Goal: Task Accomplishment & Management: Complete application form

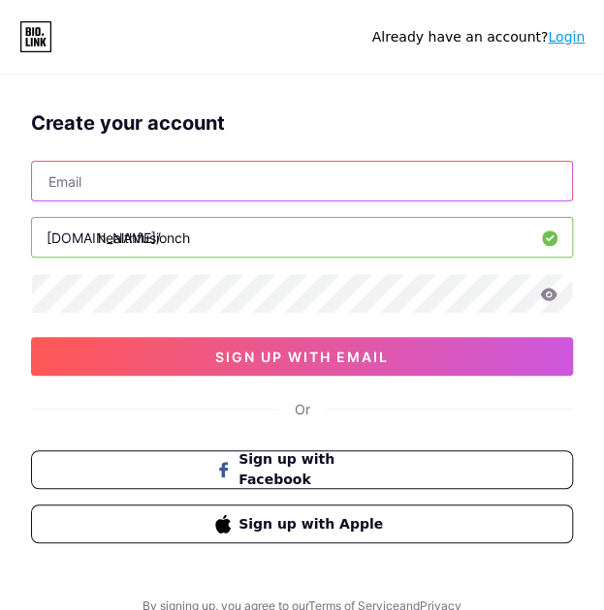
click at [103, 183] on input "text" at bounding box center [302, 181] width 540 height 39
type input "[EMAIL_ADDRESS][DOMAIN_NAME]"
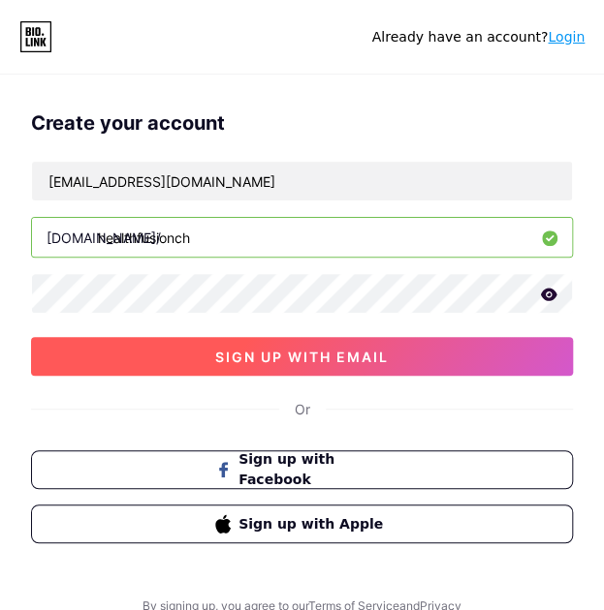
click at [289, 352] on span "sign up with email" at bounding box center [301, 357] width 173 height 16
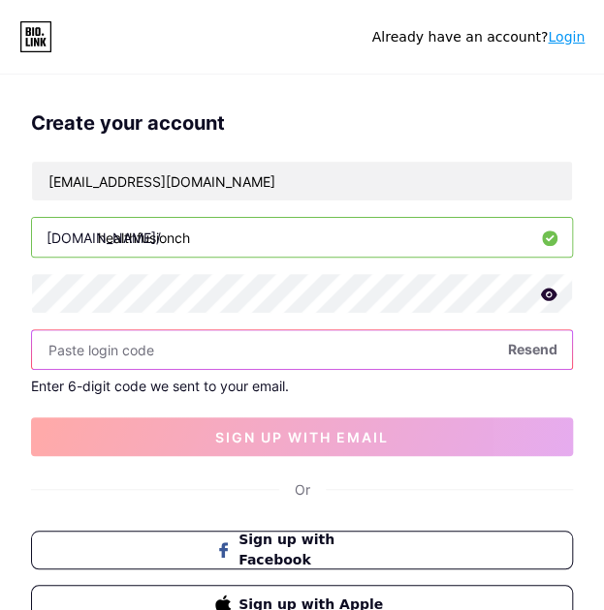
click at [150, 356] on input "text" at bounding box center [302, 349] width 540 height 39
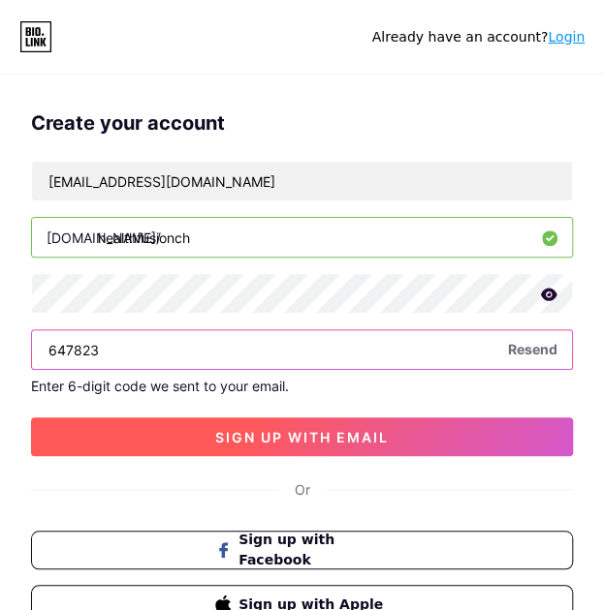
type input "647823"
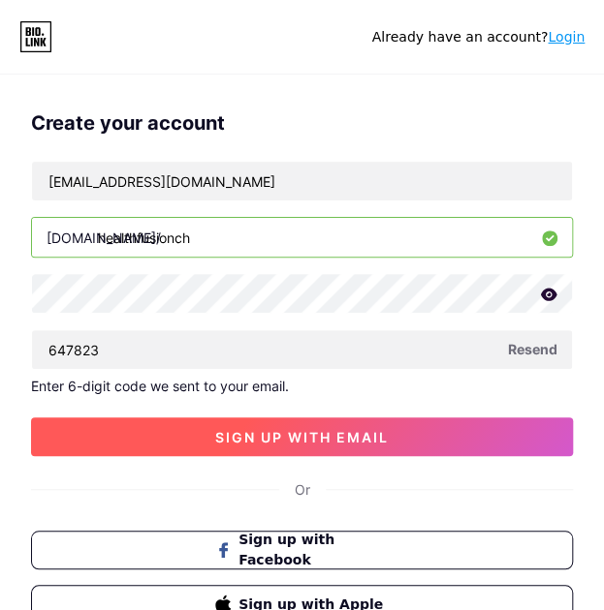
click at [289, 433] on span "sign up with email" at bounding box center [301, 437] width 173 height 16
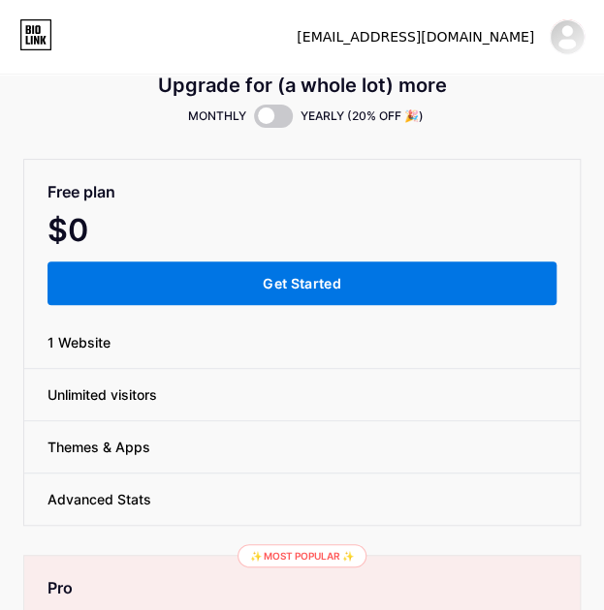
click at [266, 276] on span "Get Started" at bounding box center [302, 283] width 78 height 16
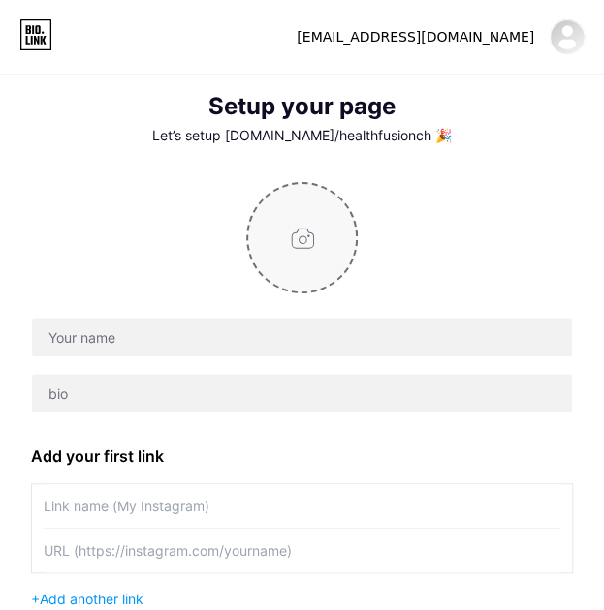
click at [297, 237] on input "file" at bounding box center [302, 238] width 108 height 108
type input "C:\fakepath\HealthFusion_Logo_Rund_klein.png"
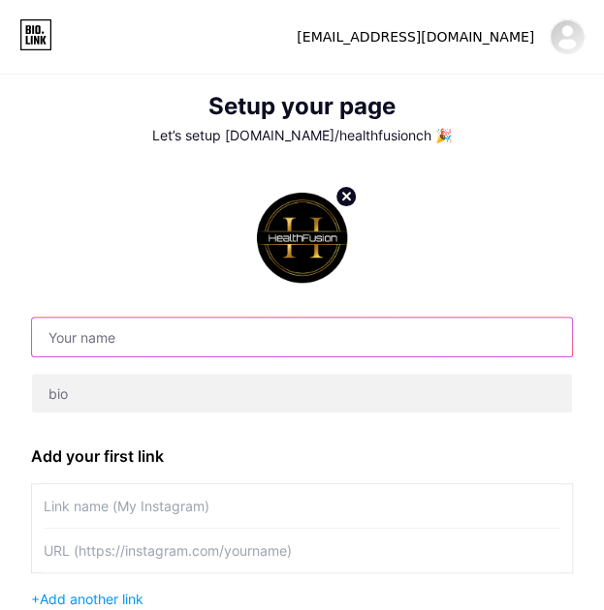
click at [125, 336] on input "text" at bounding box center [302, 337] width 540 height 39
type input "H"
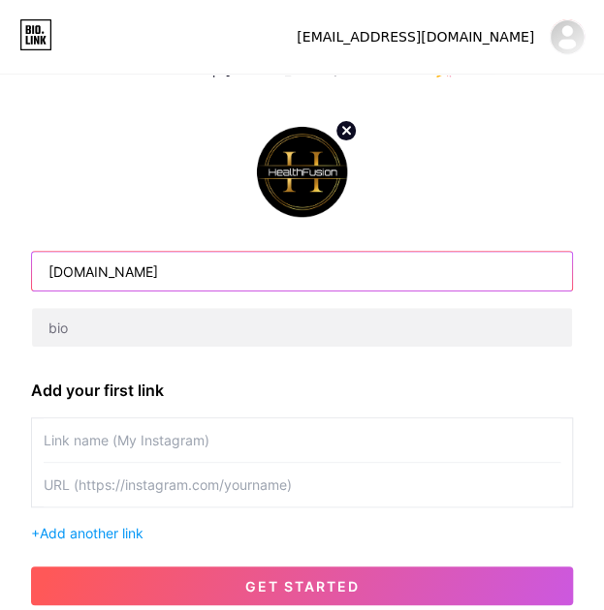
scroll to position [97, 0]
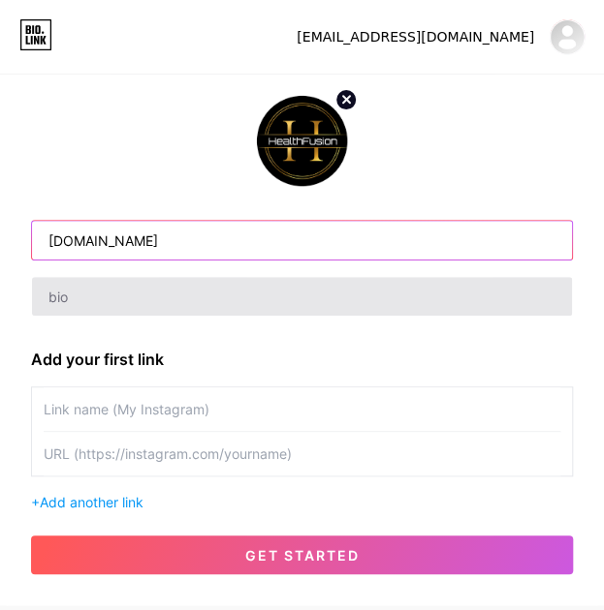
type input "[DOMAIN_NAME]"
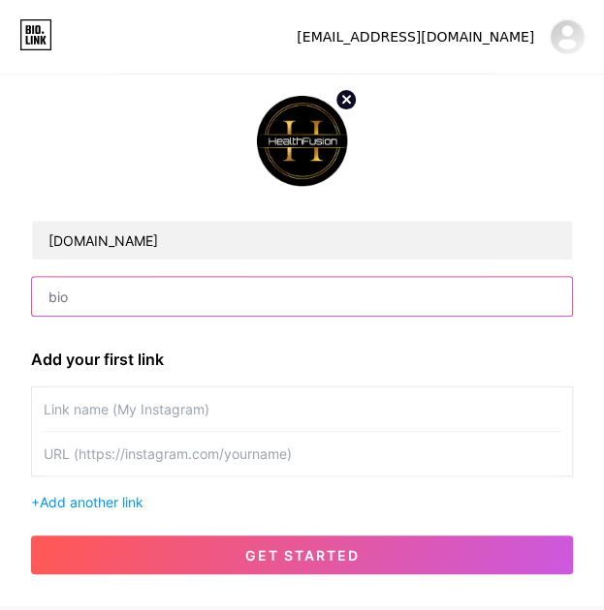
click at [87, 302] on input "text" at bounding box center [302, 296] width 540 height 39
click at [116, 290] on input "text" at bounding box center [302, 296] width 540 height 39
paste input "Gesundheits-Hotspot in Stäfa 💪 FITNESS | 💆 REGENERATION | 🔥 FORMING 🎯 Energie, …"
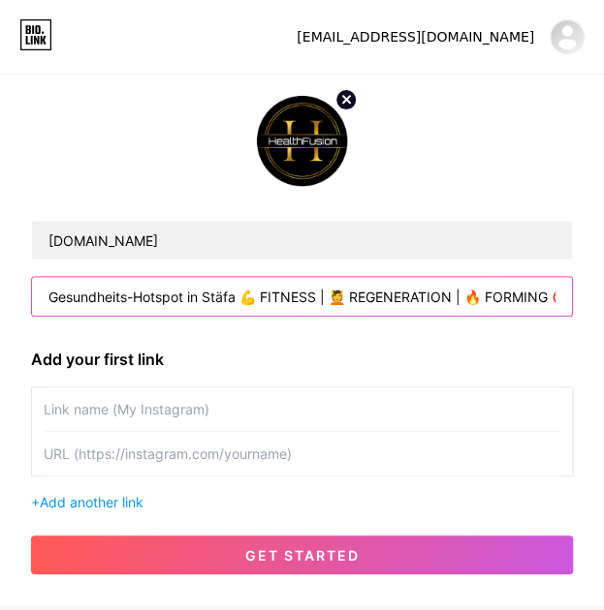
scroll to position [0, 424]
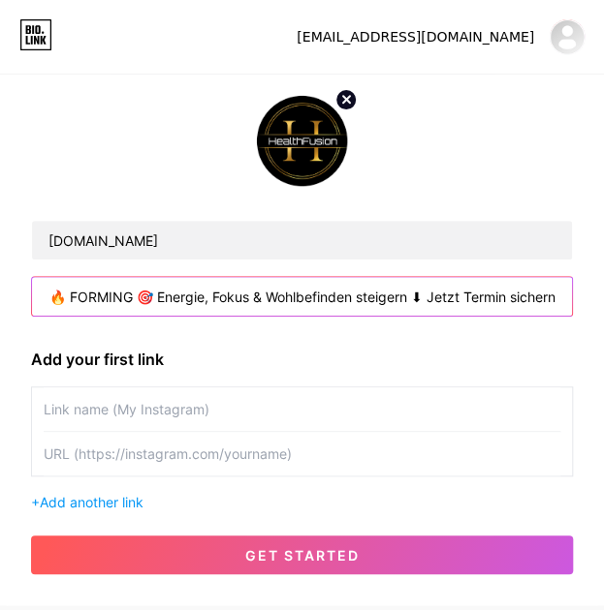
click at [106, 297] on input "Gesundheits-Hotspot in Stäfa 💪 FITNESS | 💆 REGENERATION | 🔥 FORMING 🎯 Energie, …" at bounding box center [302, 296] width 540 height 39
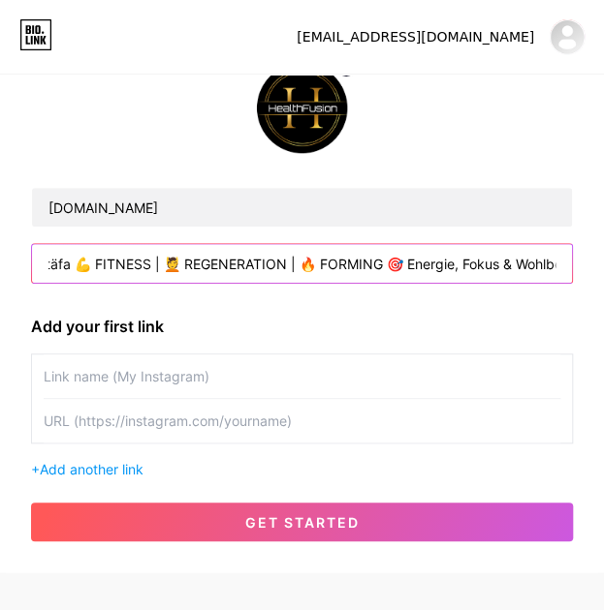
scroll to position [140, 0]
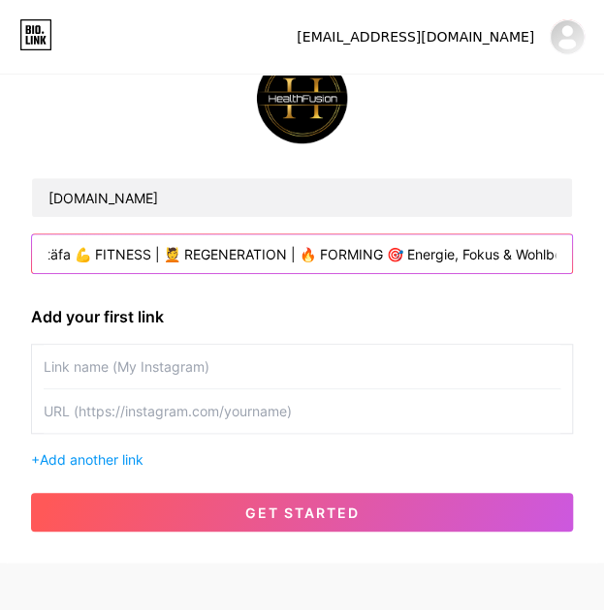
type input "Gesundheits-Hotspot in Stäfa 💪 FITNESS | 💆 REGENERATION | 🔥 FORMING 🎯 Energie, …"
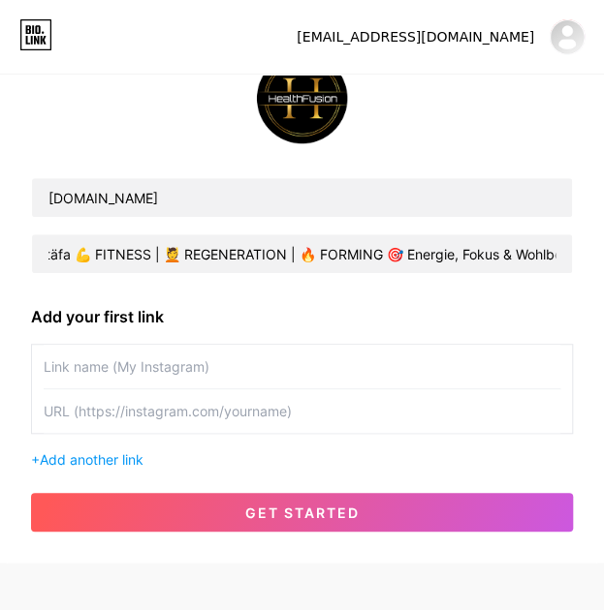
scroll to position [0, 0]
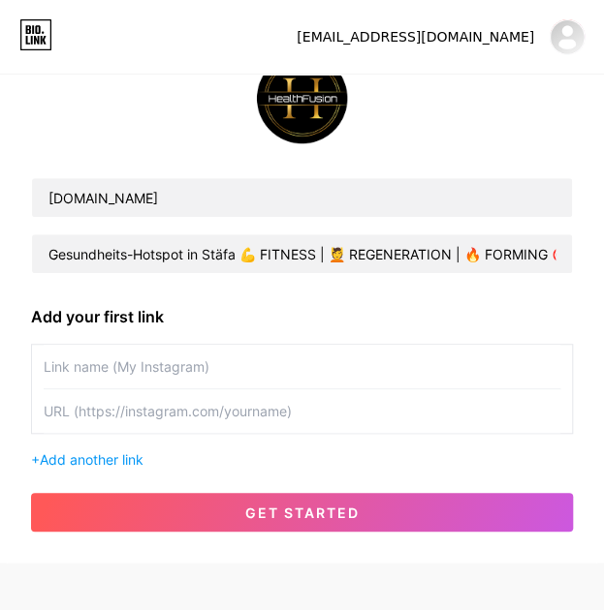
click at [114, 366] on input "text" at bounding box center [302, 367] width 516 height 44
paste input "🌐 Website besuchen"
type input "🌐 Website besuchen"
click at [88, 408] on input "text" at bounding box center [302, 412] width 516 height 44
paste input "[URL][DOMAIN_NAME]"
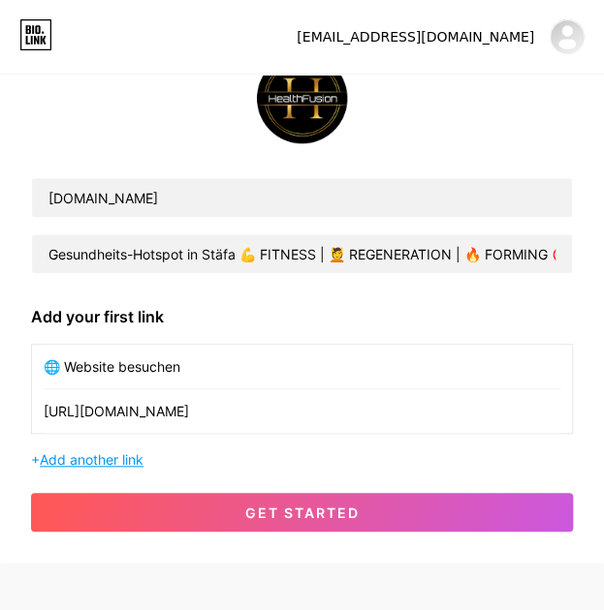
type input "[URL][DOMAIN_NAME]"
click at [101, 458] on span "Add another link" at bounding box center [92, 460] width 104 height 16
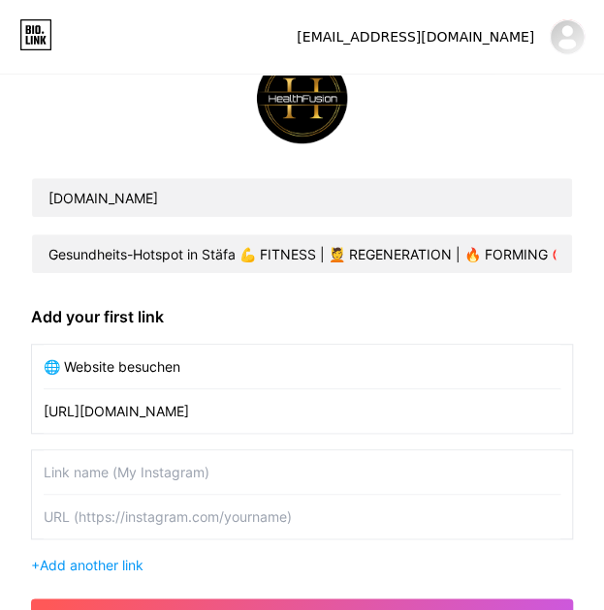
click at [111, 464] on input "text" at bounding box center [302, 473] width 516 height 44
paste input "📍 Standort auf Google Maps"
type input "📍 Standort auf Google Maps"
click at [152, 130] on div "[DOMAIN_NAME] Gesundheits-Hotspot in Stäfa 💪 FITNESS | 💆 REGENERATION | 🔥 FORMI…" at bounding box center [302, 159] width 542 height 232
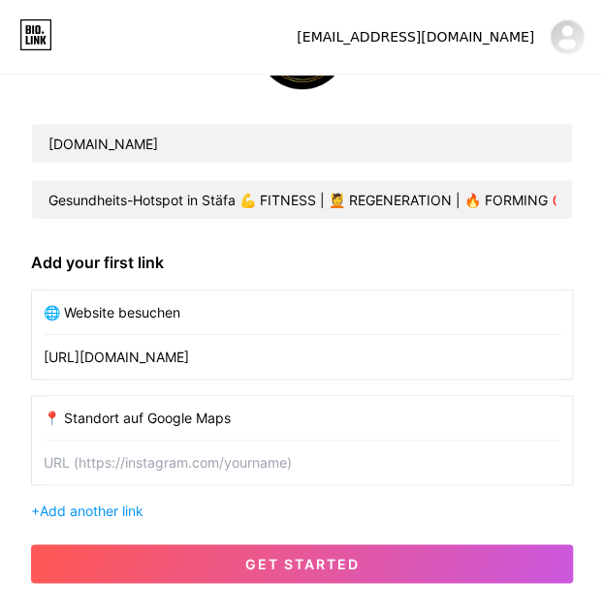
scroll to position [194, 0]
click at [83, 464] on input "text" at bounding box center [302, 463] width 516 height 44
paste input "[URL][DOMAIN_NAME]"
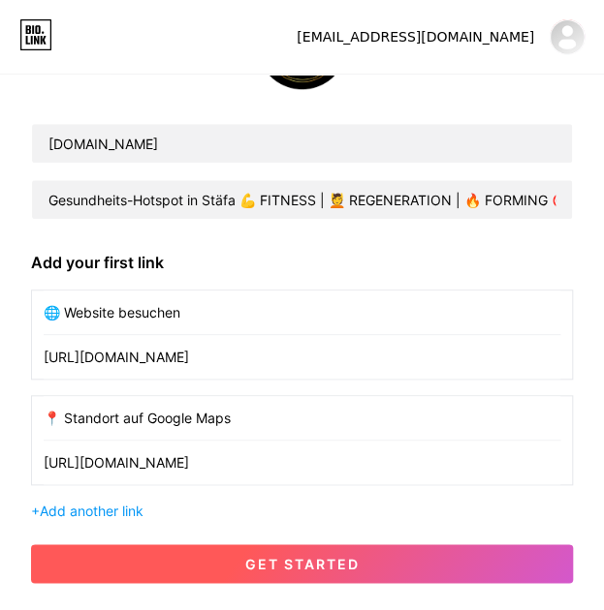
type input "[URL][DOMAIN_NAME]"
click at [321, 557] on span "get started" at bounding box center [302, 564] width 114 height 16
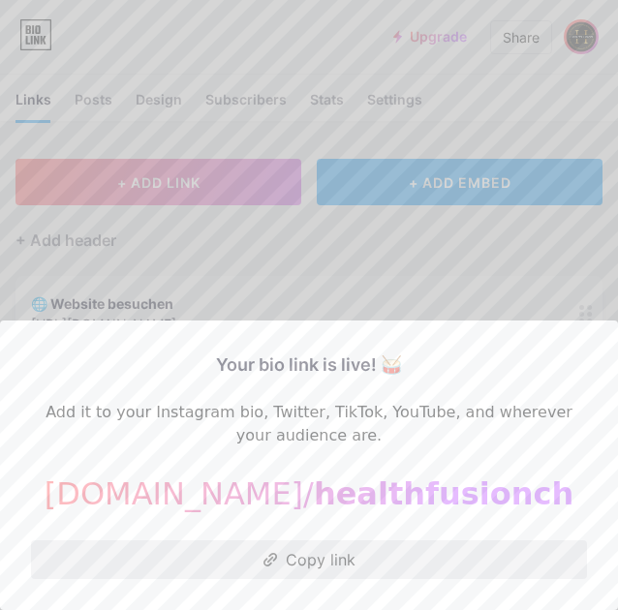
click at [306, 556] on button "Copy link" at bounding box center [309, 560] width 556 height 39
click at [315, 563] on button "Copy link" at bounding box center [309, 560] width 556 height 39
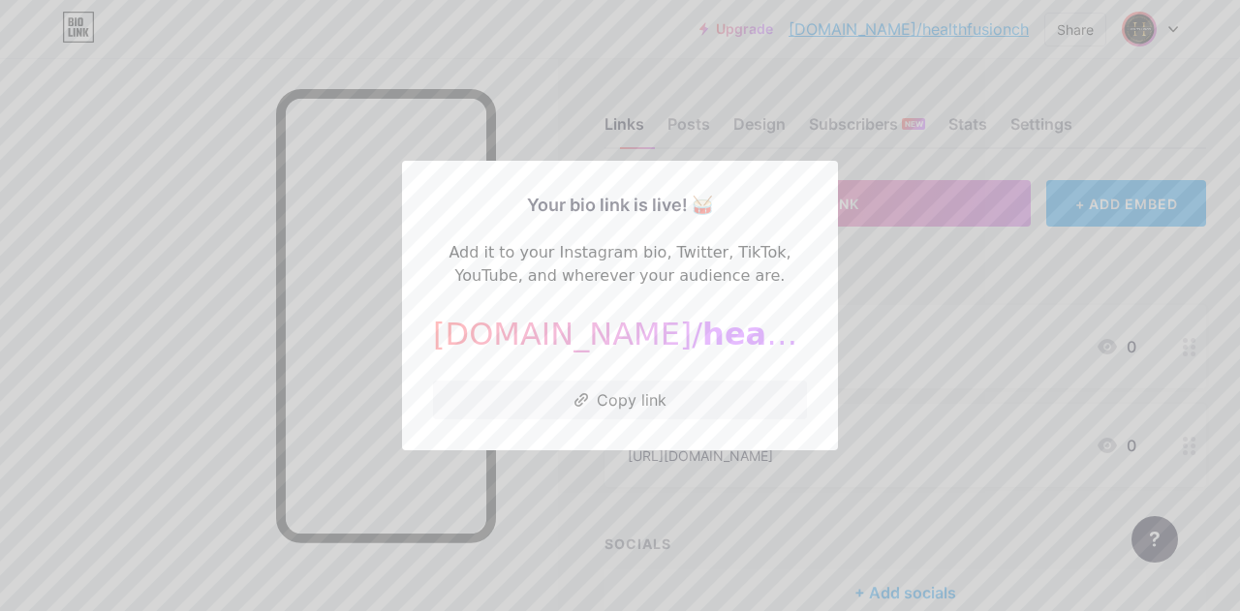
click at [603, 297] on div at bounding box center [620, 305] width 1240 height 611
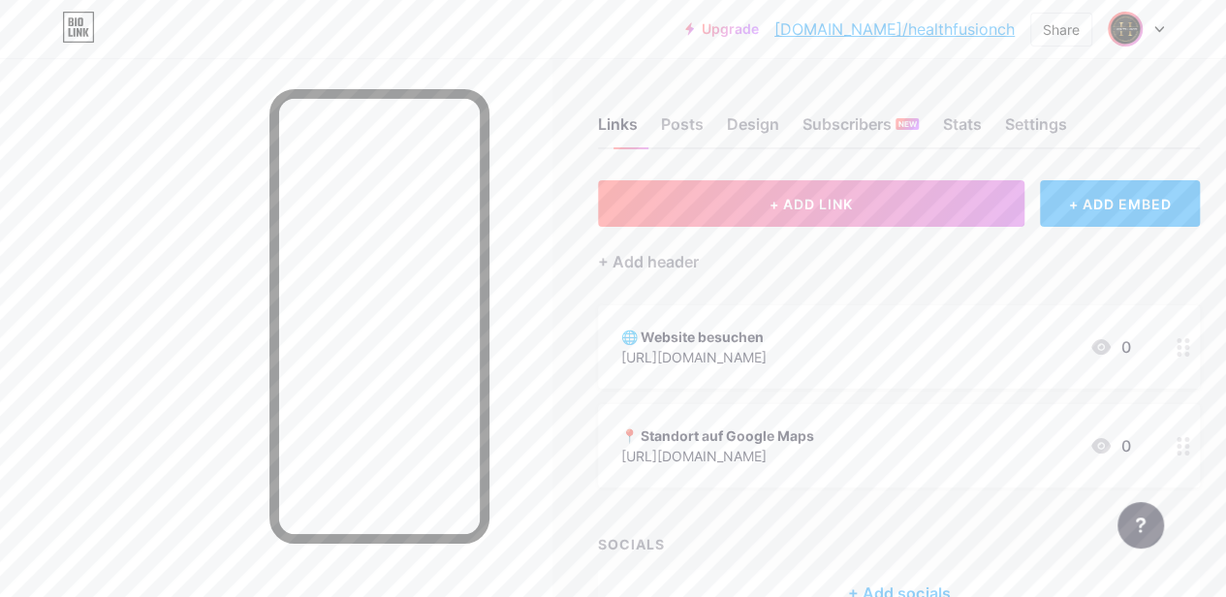
click at [75, 18] on icon at bounding box center [78, 27] width 33 height 31
click at [78, 26] on icon at bounding box center [78, 27] width 33 height 31
click at [603, 34] on link "[DOMAIN_NAME]/healthfusionch" at bounding box center [894, 28] width 240 height 23
